Goal: Find specific page/section: Find specific page/section

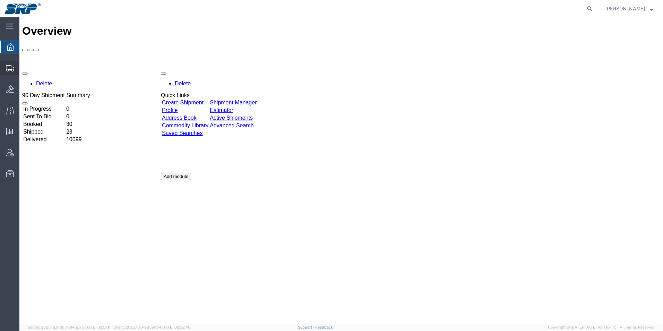
click at [7, 65] on icon at bounding box center [10, 68] width 8 height 6
